Goal: Use online tool/utility: Use online tool/utility

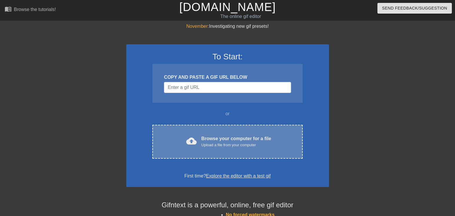
click at [225, 142] on div "Upload a file from your computer" at bounding box center [236, 145] width 70 height 6
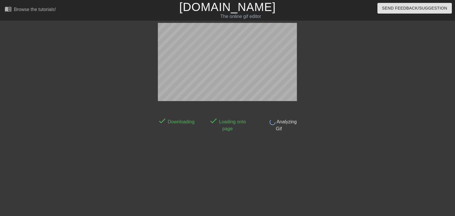
scroll to position [14, 0]
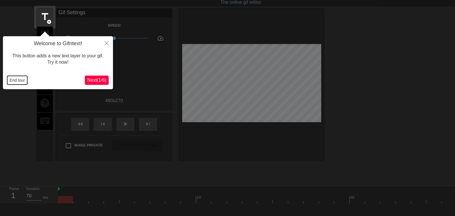
click at [24, 81] on button "End tour" at bounding box center [17, 80] width 20 height 9
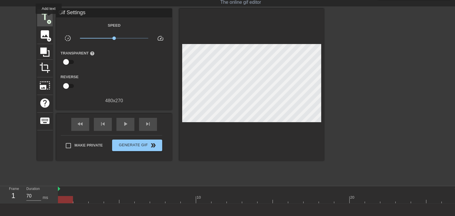
click at [49, 18] on span "title" at bounding box center [44, 16] width 11 height 11
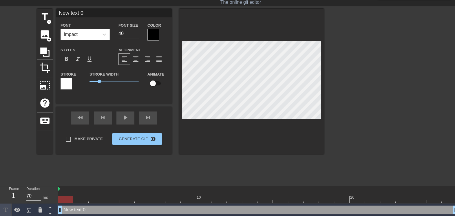
scroll to position [1, 1]
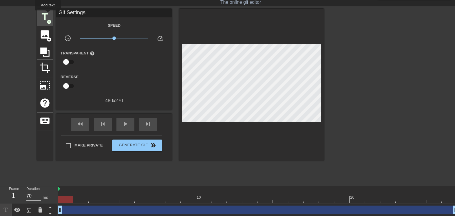
click at [48, 14] on span "title" at bounding box center [44, 16] width 11 height 11
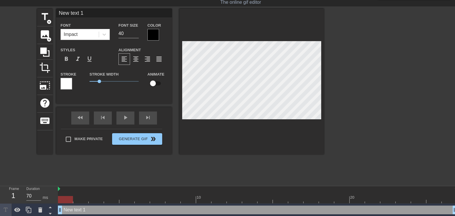
scroll to position [1, 1]
paste textarea "J2401144"
type input "J2401144"
type textarea "J2401144"
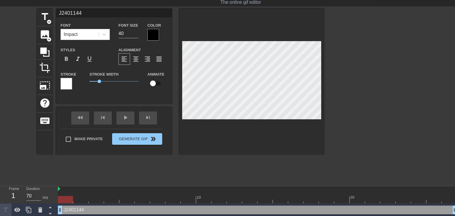
click at [154, 30] on div at bounding box center [153, 35] width 12 height 12
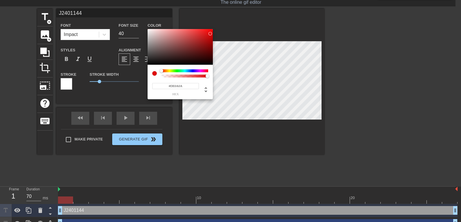
drag, startPoint x: 152, startPoint y: 56, endPoint x: 209, endPoint y: 34, distance: 62.0
click at [209, 34] on div at bounding box center [179, 47] width 65 height 36
type input "#DE0B0B"
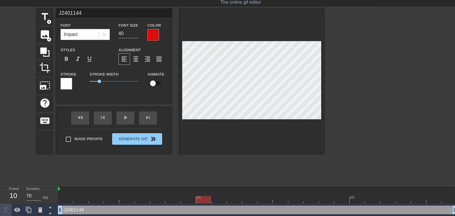
drag, startPoint x: 70, startPoint y: 198, endPoint x: 206, endPoint y: 198, distance: 136.5
click at [206, 198] on div at bounding box center [203, 199] width 15 height 7
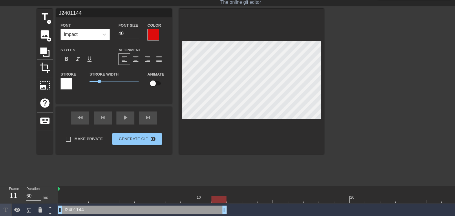
type input "70"
drag, startPoint x: 453, startPoint y: 210, endPoint x: 197, endPoint y: 204, distance: 256.2
click at [197, 204] on div "J2401144 drag_handle drag_handle" at bounding box center [257, 210] width 399 height 13
click at [47, 14] on span "title" at bounding box center [44, 16] width 11 height 11
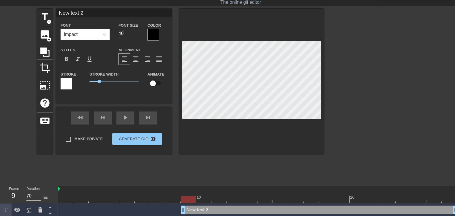
paste textarea "J2401144"
type input "J2401144"
type textarea "J2401144"
drag, startPoint x: 183, startPoint y: 208, endPoint x: 193, endPoint y: 211, distance: 10.0
click at [193, 211] on div "J2401144 drag_handle drag_handle" at bounding box center [257, 210] width 399 height 9
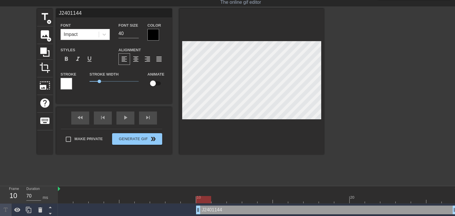
click at [154, 34] on div at bounding box center [153, 35] width 12 height 12
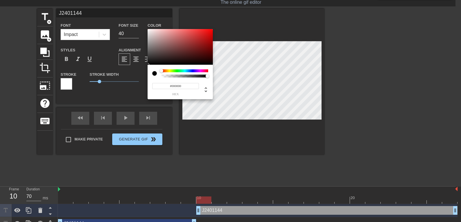
type input "#E21D1D"
click at [204, 33] on div at bounding box center [179, 47] width 65 height 36
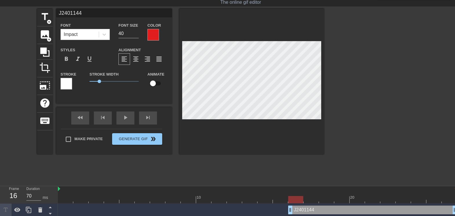
drag, startPoint x: 200, startPoint y: 210, endPoint x: 293, endPoint y: 204, distance: 92.9
click at [293, 204] on div "J2401144 drag_handle drag_handle" at bounding box center [257, 210] width 399 height 13
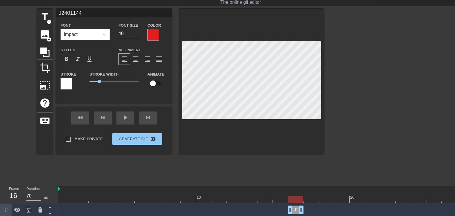
drag, startPoint x: 453, startPoint y: 213, endPoint x: 291, endPoint y: 215, distance: 162.5
click at [291, 215] on div "J2401144 drag_handle drag_handle" at bounding box center [257, 210] width 399 height 13
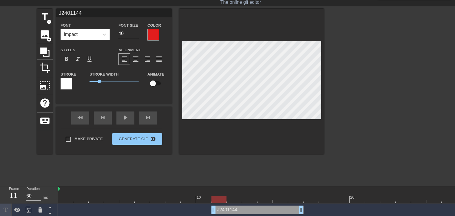
type input "70"
drag, startPoint x: 289, startPoint y: 209, endPoint x: 196, endPoint y: 201, distance: 93.7
click at [196, 201] on div "10 20 J2401144 drag_handle drag_handle J2401144 drag_handle drag_handle drag_ha…" at bounding box center [256, 214] width 397 height 56
click at [48, 24] on div "title add_circle" at bounding box center [45, 18] width 16 height 18
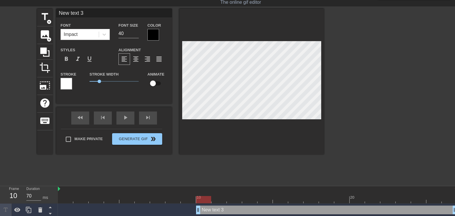
paste textarea "J2401144"
type input "J2401144"
type textarea "J2401144"
drag, startPoint x: 199, startPoint y: 209, endPoint x: 195, endPoint y: 214, distance: 6.7
click at [195, 214] on div "J2401144 drag_handle drag_handle" at bounding box center [257, 210] width 399 height 13
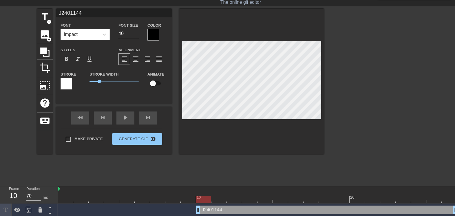
scroll to position [55, 0]
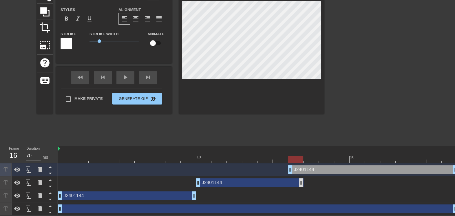
type input "60"
drag, startPoint x: 199, startPoint y: 169, endPoint x: 304, endPoint y: 177, distance: 105.7
click at [304, 177] on div "J2401144 drag_handle drag_handle J2401144 drag_handle drag_handle J2401144 drag…" at bounding box center [256, 189] width 397 height 52
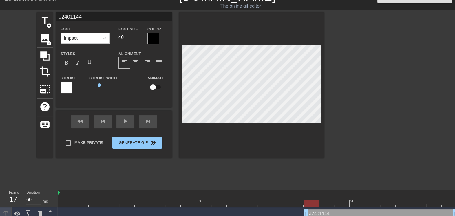
scroll to position [6, 0]
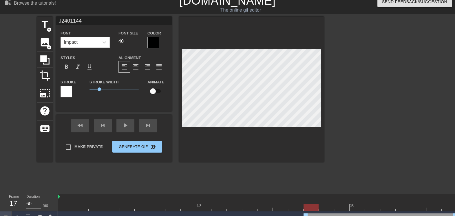
click at [152, 38] on div at bounding box center [153, 43] width 12 height 12
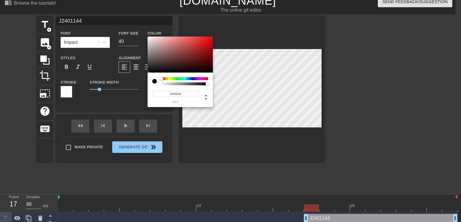
type input "#EC0F0F"
click at [209, 39] on div at bounding box center [179, 55] width 65 height 36
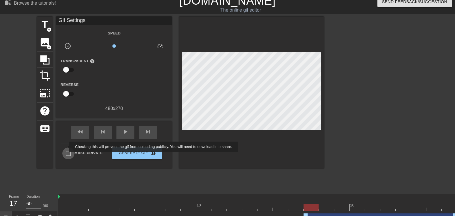
click at [65, 147] on input "Make Private" at bounding box center [68, 153] width 12 height 12
checkbox input "true"
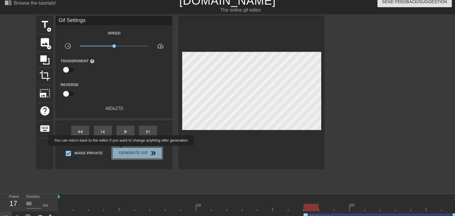
click at [122, 150] on span "Generate Gif double_arrow" at bounding box center [136, 153] width 45 height 7
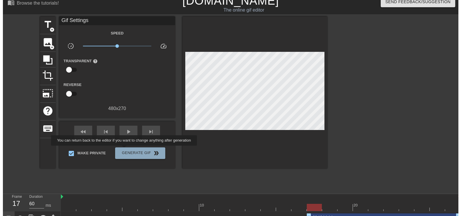
scroll to position [0, 0]
